Goal: Find contact information: Find contact information

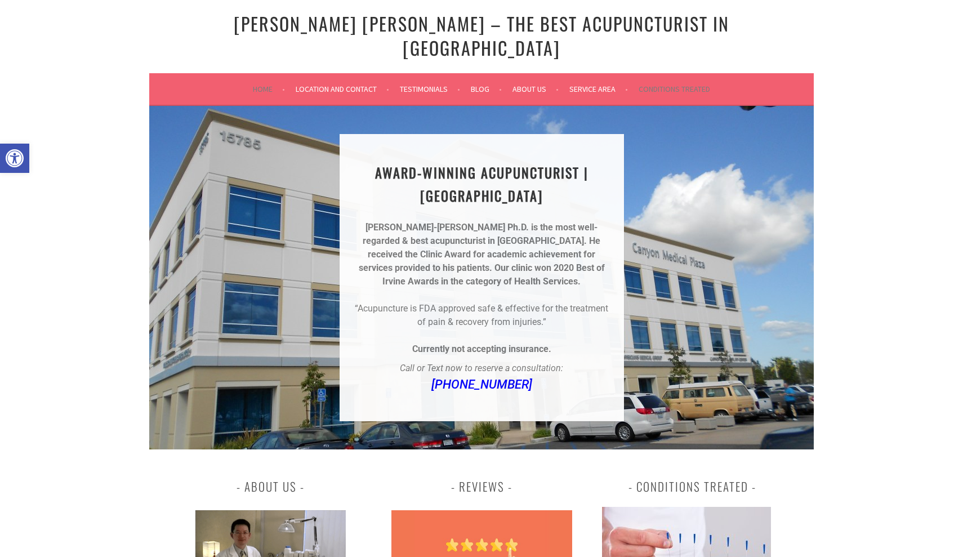
click at [662, 82] on link "Conditions Treated" at bounding box center [675, 89] width 72 height 14
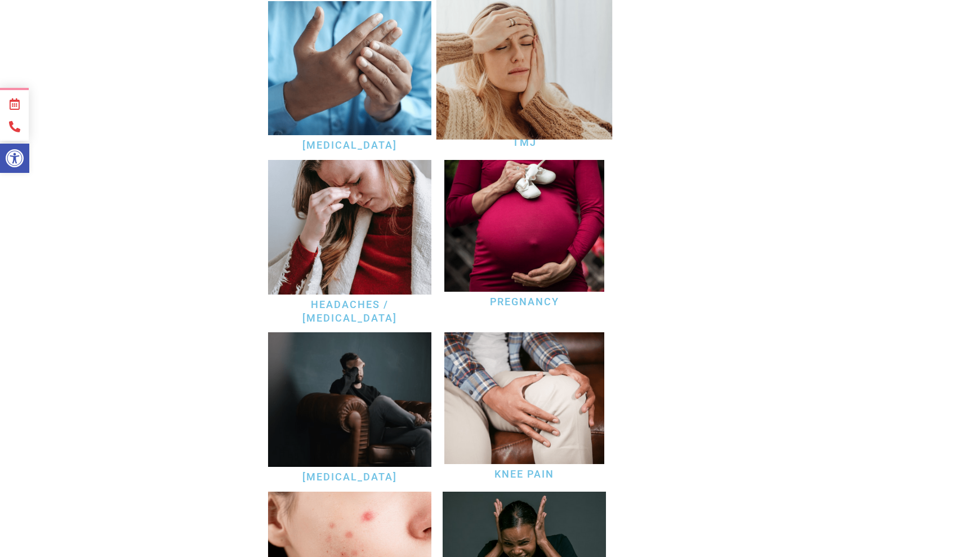
scroll to position [601, 0]
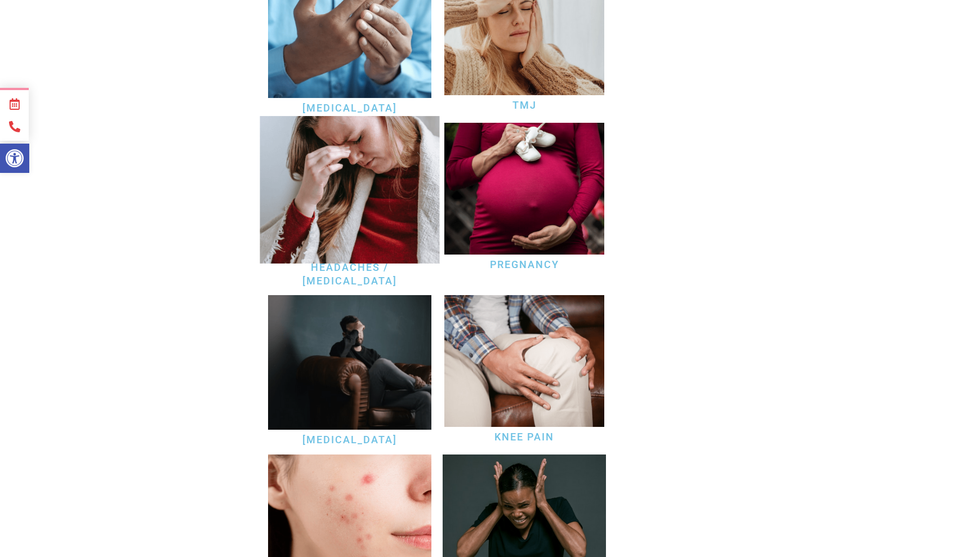
click at [382, 184] on img at bounding box center [350, 190] width 180 height 148
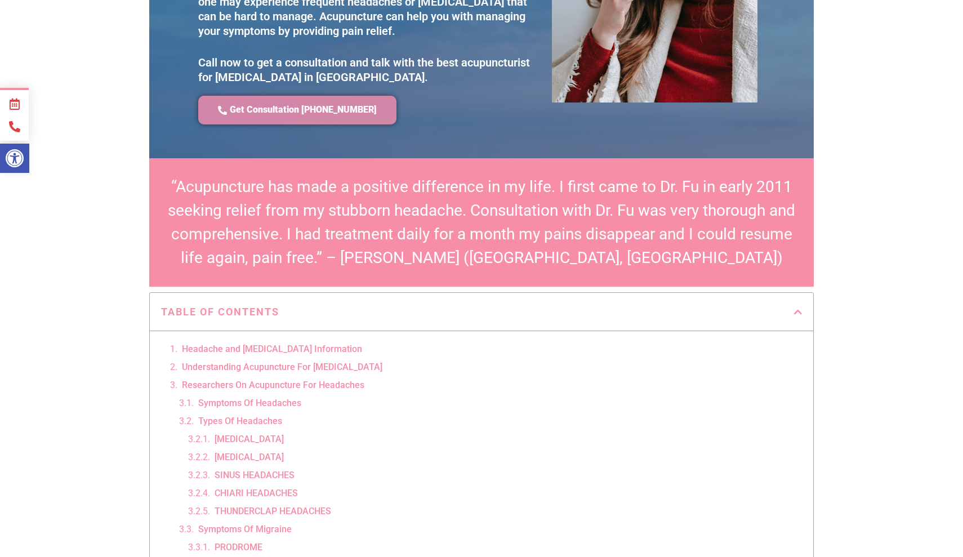
scroll to position [243, 0]
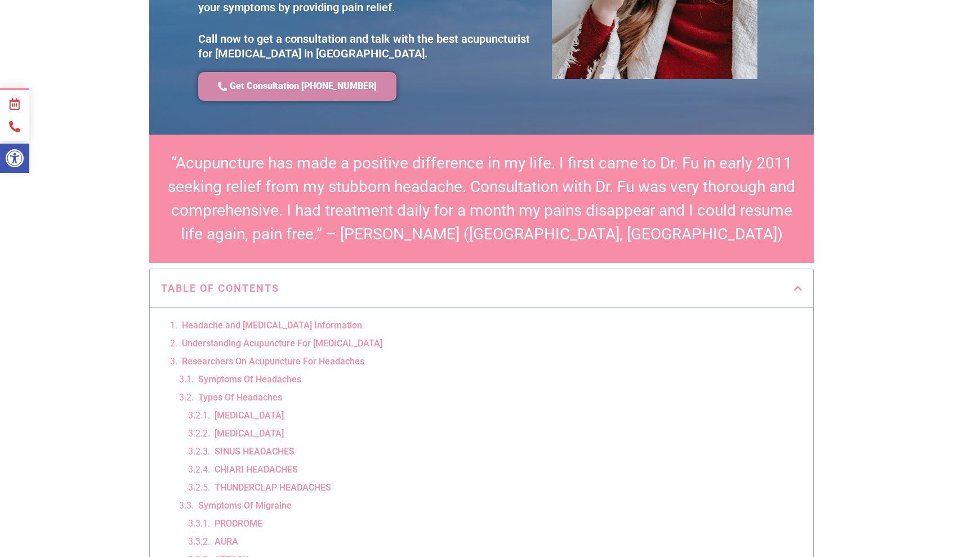
click at [308, 81] on span "Get Consultation [PHONE_NUMBER]" at bounding box center [303, 87] width 147 height 12
